Goal: Information Seeking & Learning: Learn about a topic

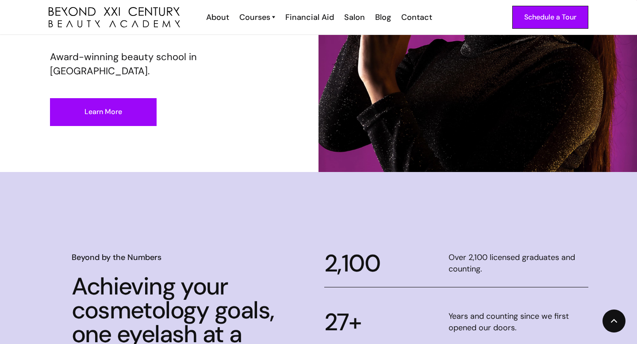
scroll to position [206, 0]
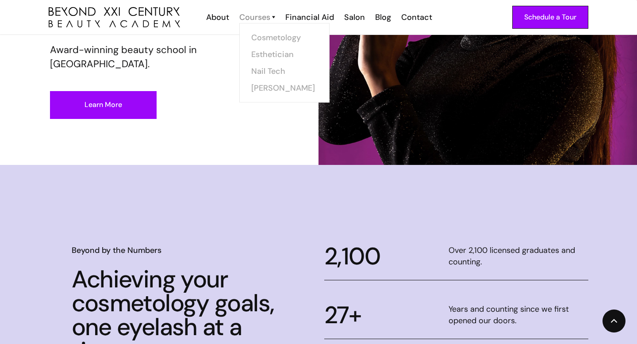
click at [258, 18] on div "Courses" at bounding box center [254, 18] width 31 height 12
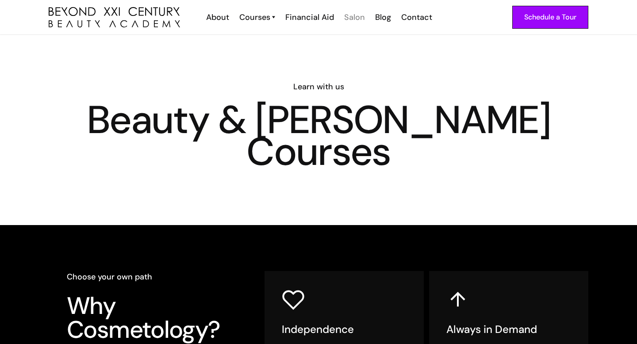
click at [352, 17] on div "Salon" at bounding box center [354, 18] width 21 height 12
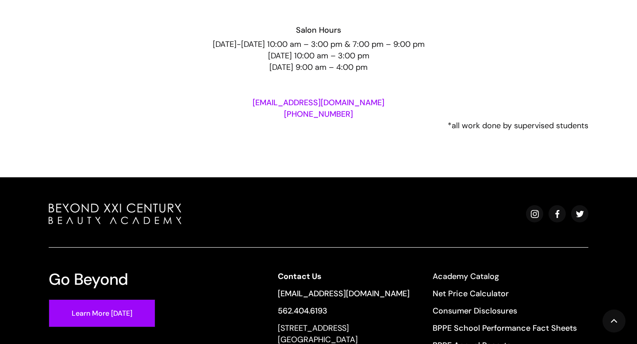
scroll to position [1881, 0]
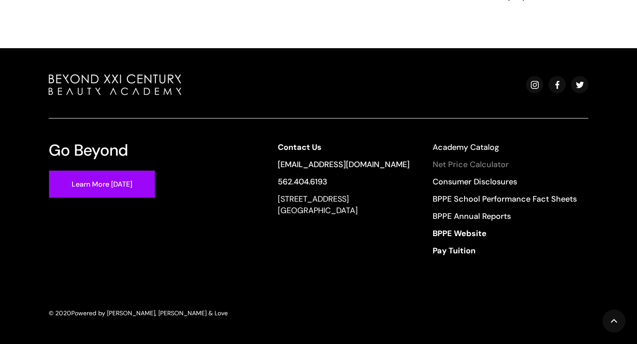
click at [473, 163] on link "Net Price Calculator" at bounding box center [505, 165] width 144 height 12
